Goal: Navigation & Orientation: Find specific page/section

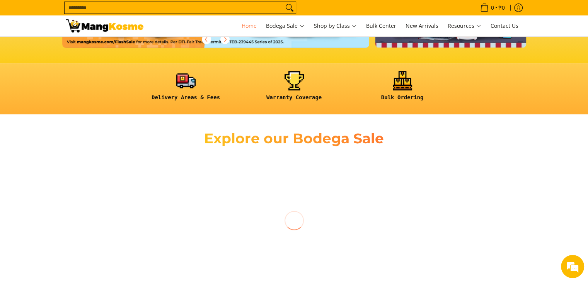
scroll to position [193, 0]
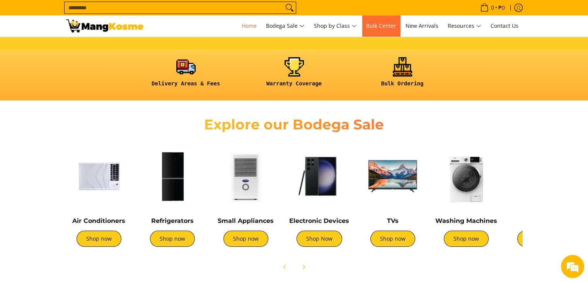
click at [378, 24] on span "Bulk Center" at bounding box center [381, 25] width 30 height 7
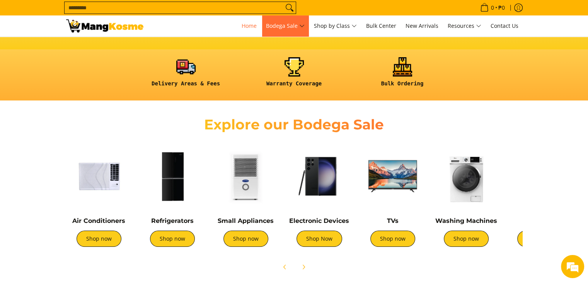
click at [296, 23] on span "Bodega Sale" at bounding box center [285, 26] width 39 height 10
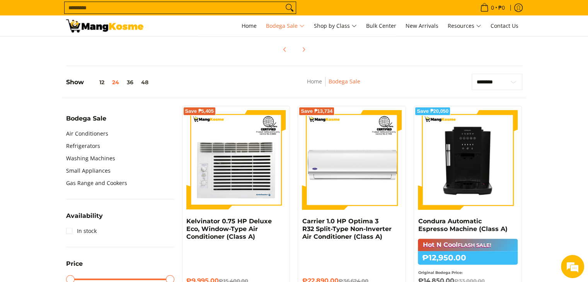
scroll to position [232, 0]
